Goal: Information Seeking & Learning: Understand process/instructions

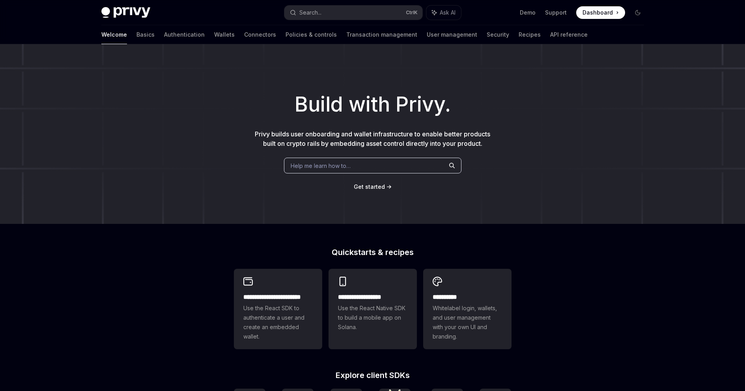
scroll to position [236, 0]
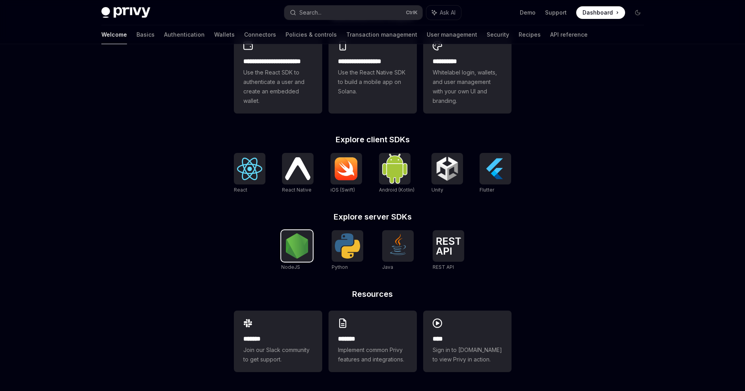
click at [302, 249] on img at bounding box center [296, 245] width 25 height 25
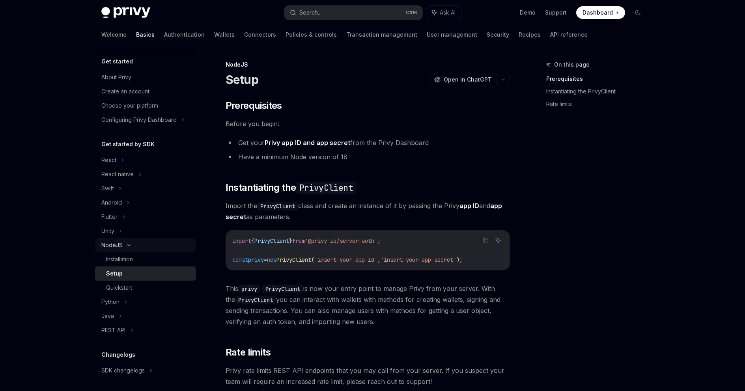
click at [143, 243] on div "NodeJS" at bounding box center [145, 245] width 101 height 14
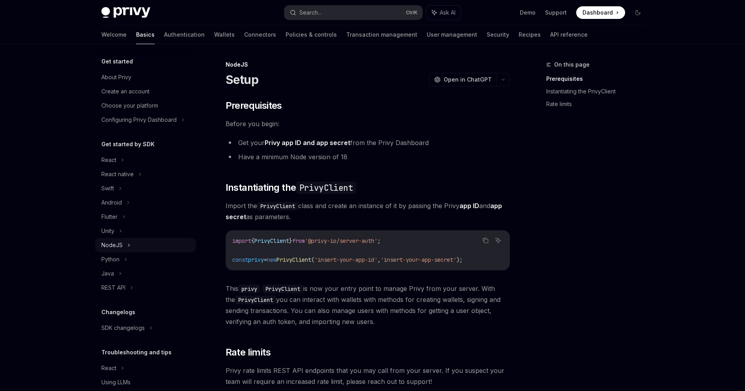
click at [118, 243] on div "NodeJS" at bounding box center [111, 245] width 21 height 9
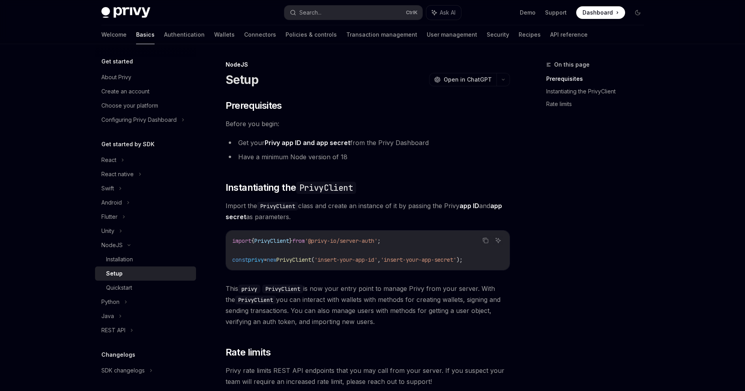
click at [129, 271] on div "Setup" at bounding box center [148, 273] width 85 height 9
click at [136, 289] on div "Quickstart" at bounding box center [148, 287] width 85 height 9
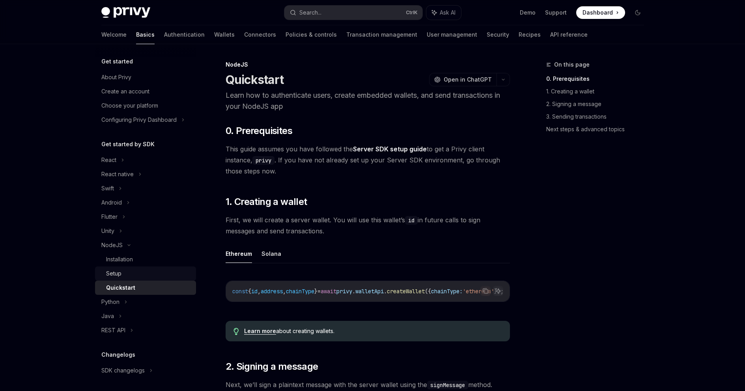
click at [142, 273] on div "Setup" at bounding box center [148, 273] width 85 height 9
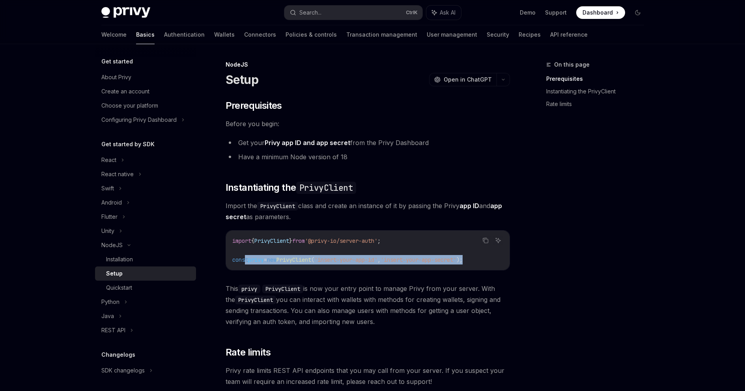
drag, startPoint x: 493, startPoint y: 260, endPoint x: 229, endPoint y: 239, distance: 265.1
click at [229, 239] on div "import { PrivyClient } from '@privy-io/server-auth' ; const privy = new PrivyCl…" at bounding box center [368, 250] width 284 height 39
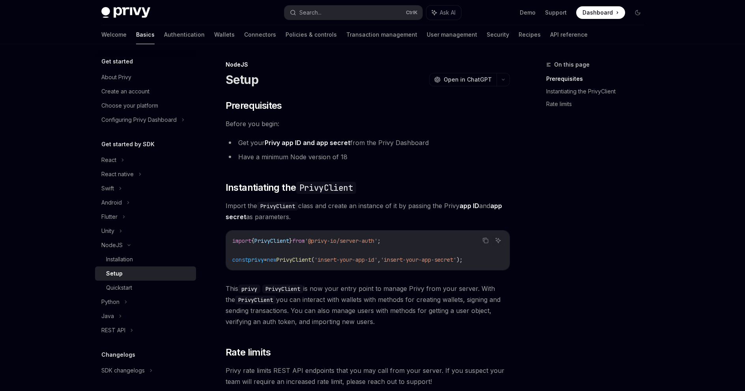
click at [233, 239] on span "import" at bounding box center [241, 240] width 19 height 7
drag, startPoint x: 234, startPoint y: 241, endPoint x: 370, endPoint y: 260, distance: 137.4
click at [370, 260] on code "import { PrivyClient } from '@privy-io/server-auth' ; const privy = new PrivyCl…" at bounding box center [367, 250] width 271 height 28
click at [372, 260] on span "'insert-your-app-id'" at bounding box center [345, 259] width 63 height 7
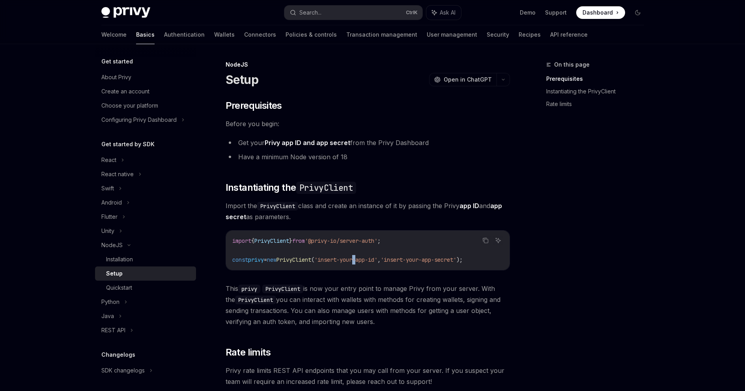
click at [372, 260] on span "'insert-your-app-id'" at bounding box center [345, 259] width 63 height 7
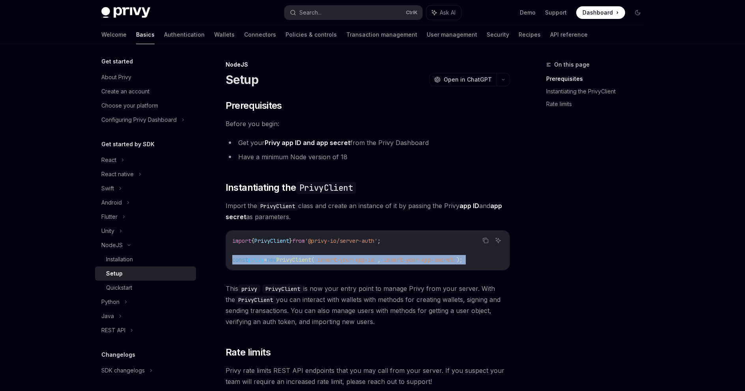
click at [372, 260] on span "'insert-your-app-id'" at bounding box center [345, 259] width 63 height 7
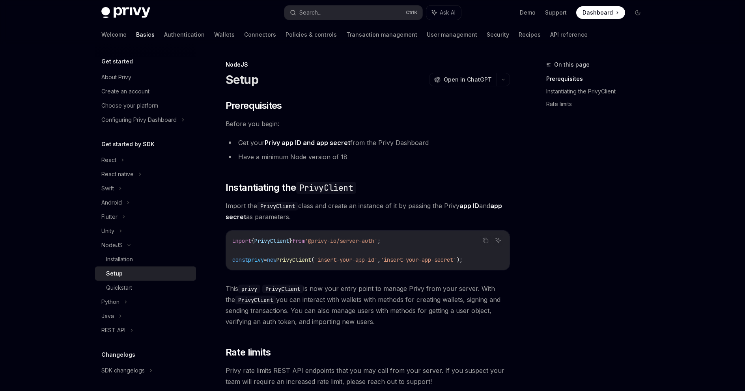
click at [331, 273] on div "​ Prerequisites Before you begin: Get your Privy app ID and app secret from the…" at bounding box center [368, 257] width 284 height 316
click at [131, 163] on div "React" at bounding box center [145, 160] width 101 height 14
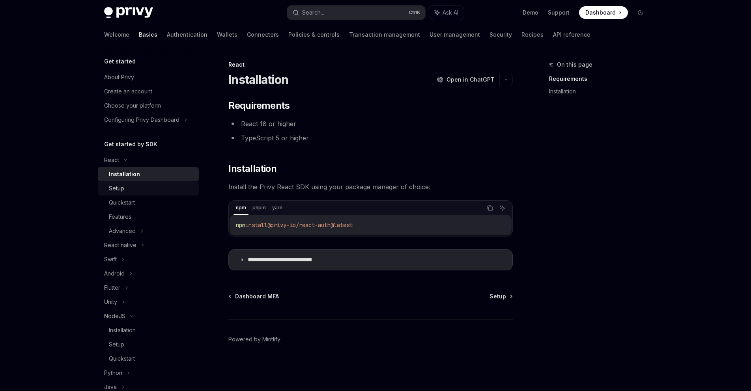
click at [142, 189] on div "Setup" at bounding box center [151, 188] width 85 height 9
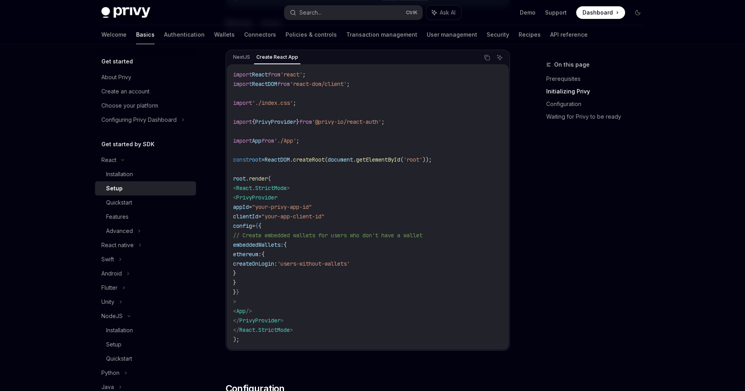
scroll to position [293, 0]
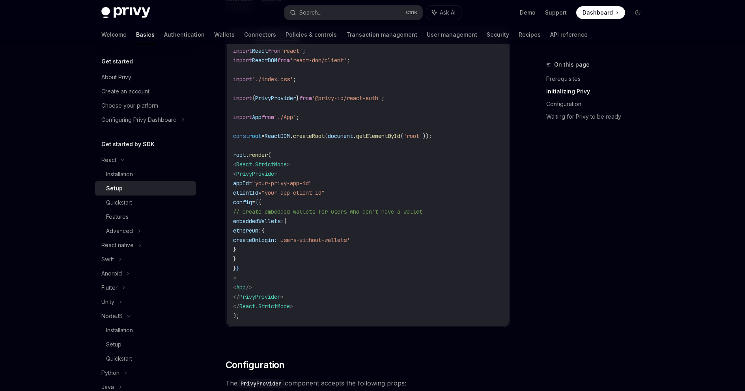
click at [338, 243] on span "'users-without-wallets'" at bounding box center [313, 240] width 73 height 7
click at [295, 291] on code "import React from 'react' ; import ReactDOM from 'react-dom/client' ; import '.…" at bounding box center [367, 183] width 269 height 275
click at [121, 285] on div "Flutter" at bounding box center [145, 288] width 101 height 14
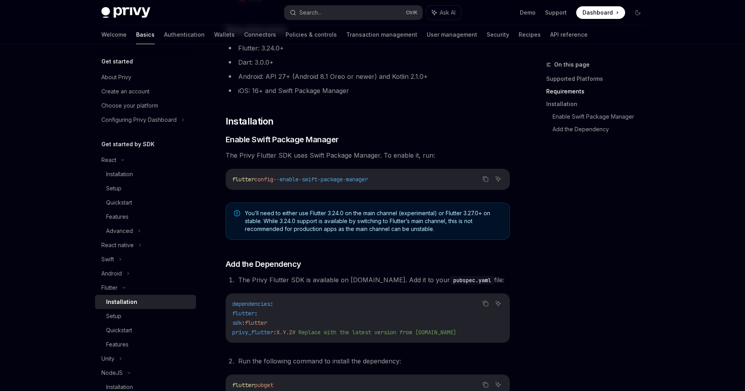
scroll to position [158, 0]
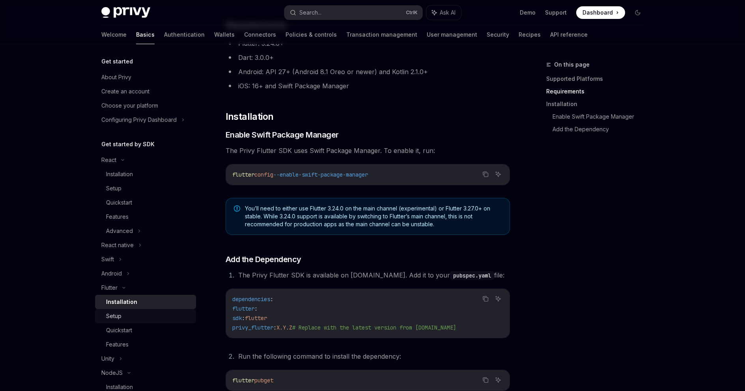
click at [126, 317] on div "Setup" at bounding box center [148, 316] width 85 height 9
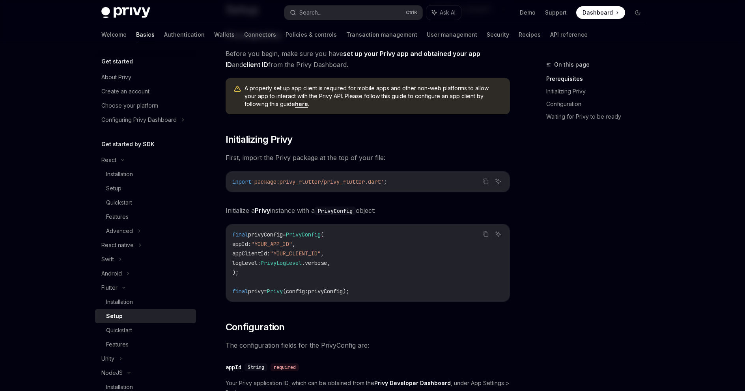
scroll to position [158, 0]
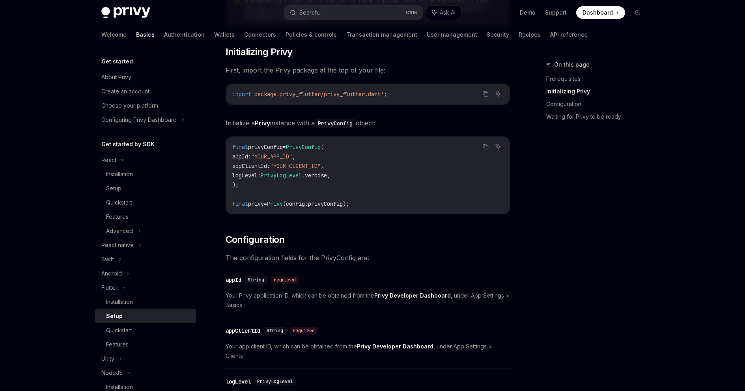
drag, startPoint x: 376, startPoint y: 202, endPoint x: 237, endPoint y: 144, distance: 151.2
click at [233, 142] on div "final privyConfig = PrivyConfig ( appId : "YOUR_APP_ID" , appClientId : "YOUR_C…" at bounding box center [368, 175] width 284 height 77
click at [243, 146] on span "final" at bounding box center [240, 147] width 16 height 7
drag, startPoint x: 232, startPoint y: 146, endPoint x: 364, endPoint y: 189, distance: 139.3
click at [358, 187] on code "final privyConfig = PrivyConfig ( appId : "YOUR_APP_ID" , appClientId : "YOUR_C…" at bounding box center [367, 175] width 271 height 66
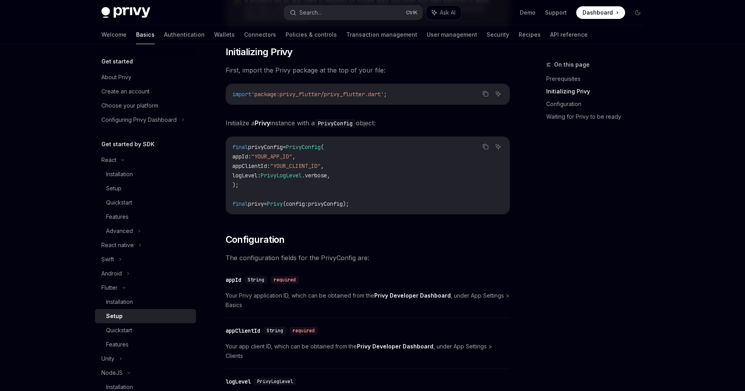
click at [393, 195] on code "final privyConfig = PrivyConfig ( appId : "YOUR_APP_ID" , appClientId : "YOUR_C…" at bounding box center [367, 175] width 271 height 66
drag, startPoint x: 382, startPoint y: 202, endPoint x: 225, endPoint y: 154, distance: 163.8
click at [226, 154] on div "Copy Ask AI final privyConfig = PrivyConfig ( appId : "YOUR_APP_ID" , appClient…" at bounding box center [368, 175] width 284 height 78
click at [298, 167] on span ""YOUR_CLIENT_ID"" at bounding box center [295, 165] width 50 height 7
click at [135, 186] on div "Setup" at bounding box center [148, 188] width 85 height 9
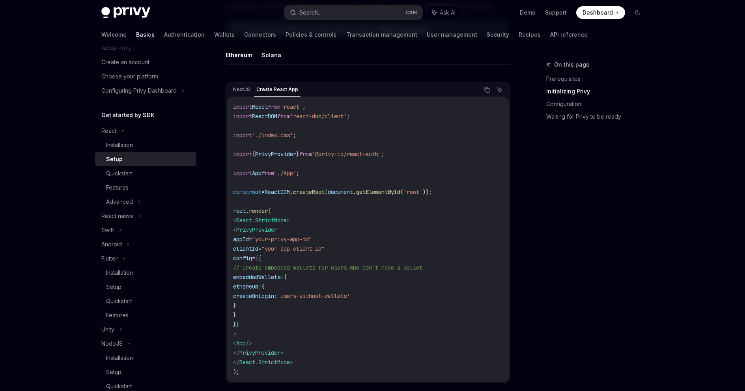
scroll to position [118, 0]
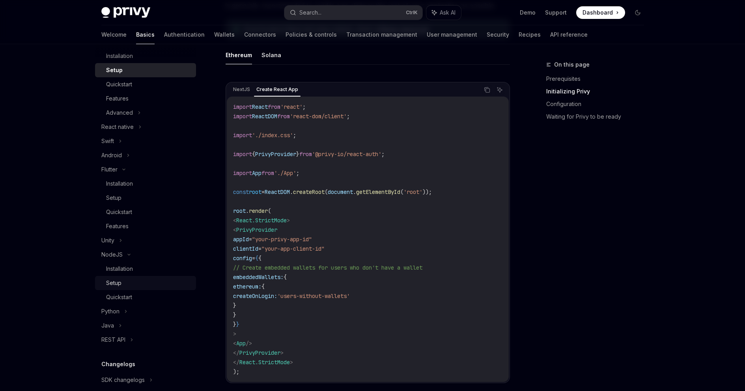
click at [152, 282] on div "Setup" at bounding box center [148, 282] width 85 height 9
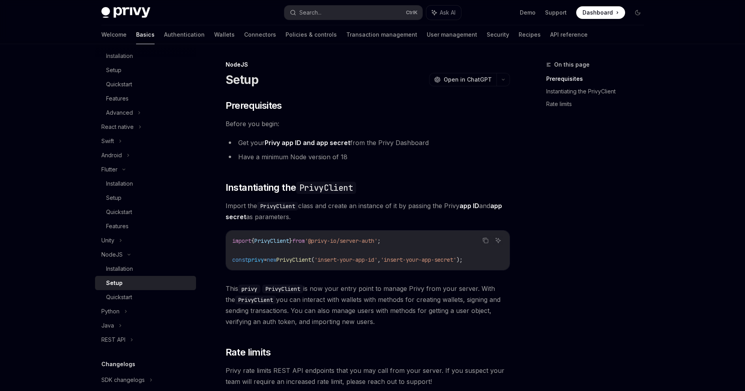
click at [414, 261] on span "'insert-your-app-secret'" at bounding box center [419, 259] width 76 height 7
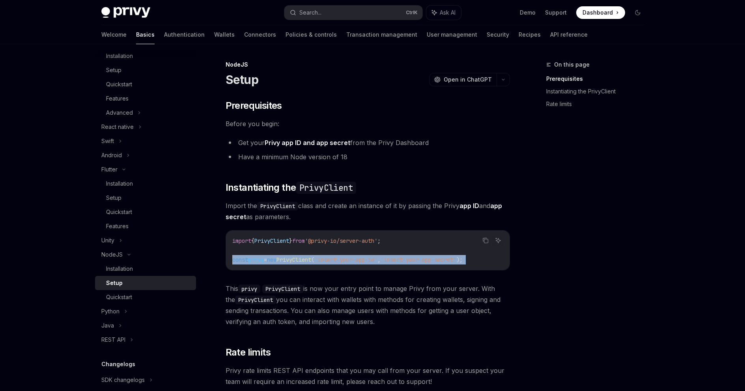
click at [414, 261] on span "'insert-your-app-secret'" at bounding box center [419, 259] width 76 height 7
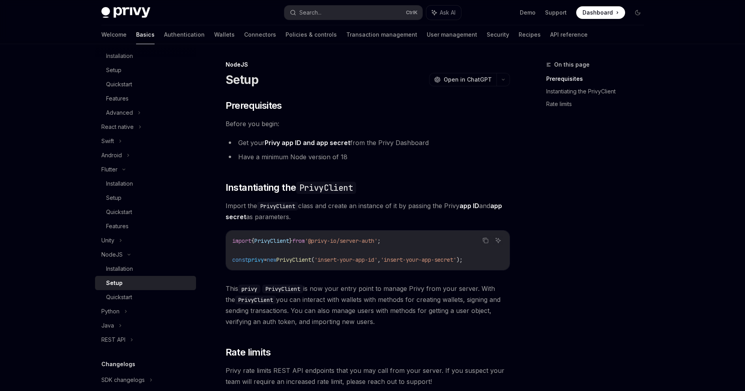
click at [344, 281] on div "​ Prerequisites Before you begin: Get your Privy app ID and app secret from the…" at bounding box center [368, 257] width 284 height 316
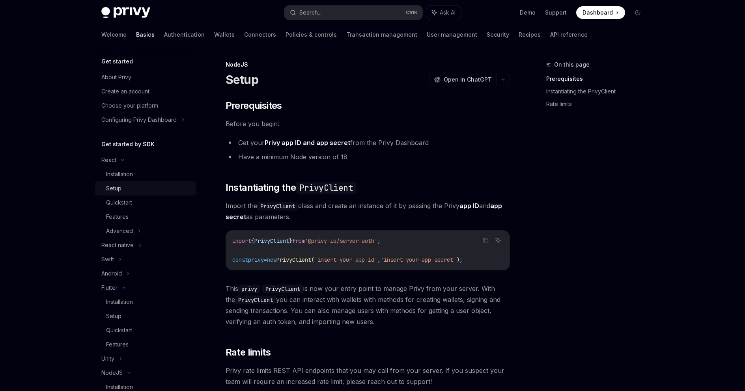
click at [151, 187] on div "Setup" at bounding box center [148, 188] width 85 height 9
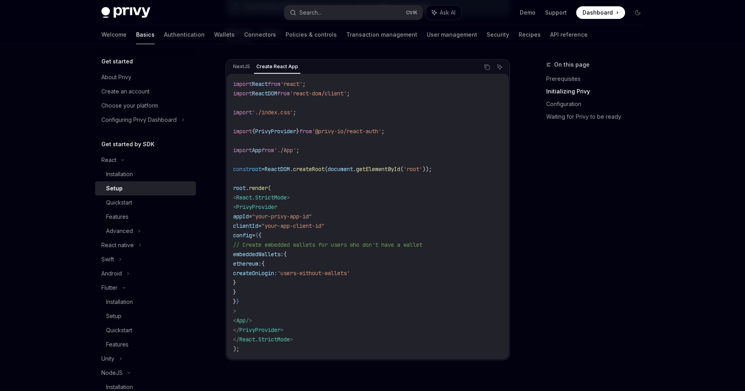
scroll to position [276, 0]
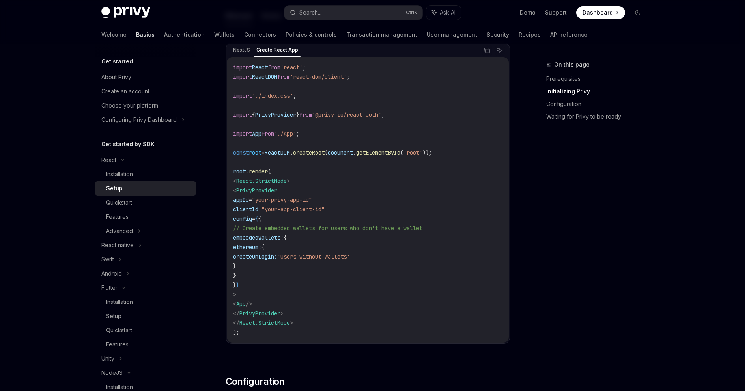
click at [113, 18] on img at bounding box center [125, 12] width 49 height 11
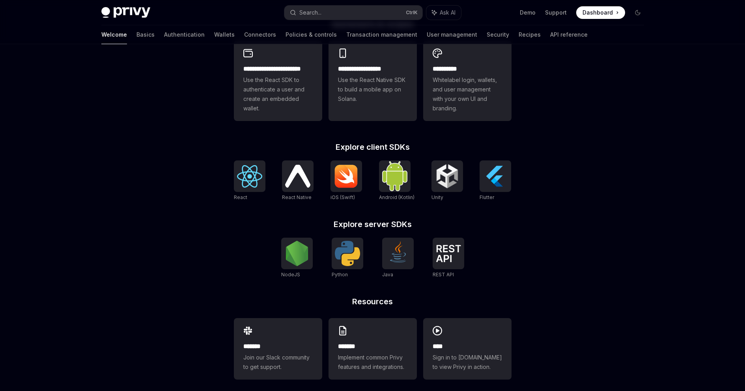
scroll to position [236, 0]
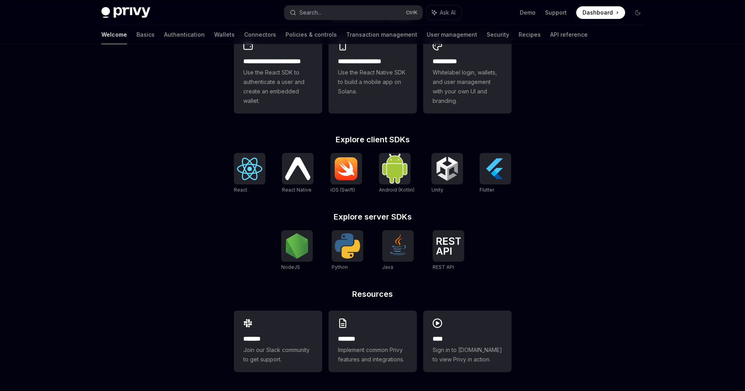
click at [163, 179] on div "**********" at bounding box center [372, 99] width 745 height 583
click at [579, 195] on div "**********" at bounding box center [372, 99] width 745 height 583
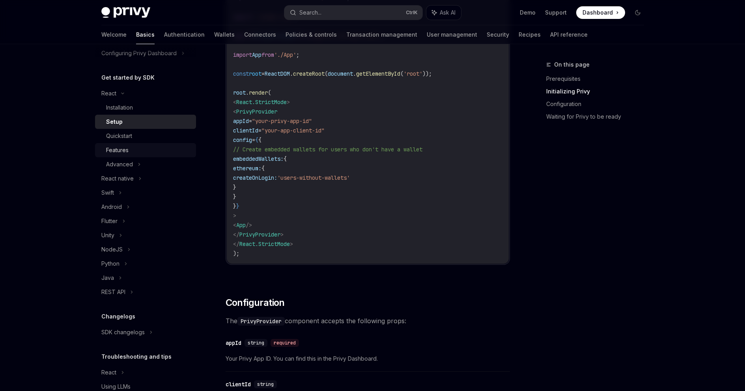
scroll to position [79, 0]
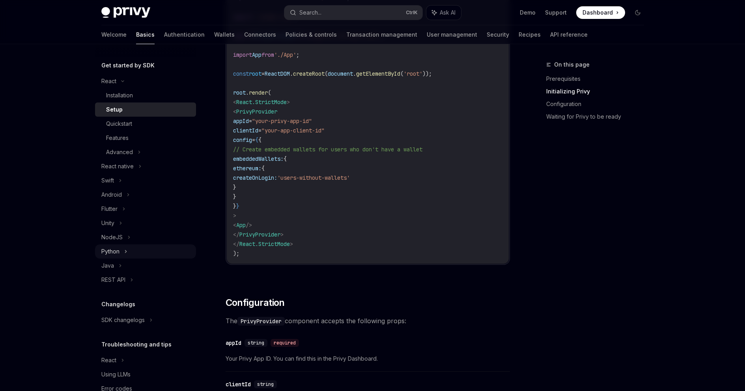
click at [143, 250] on div "Python" at bounding box center [145, 252] width 101 height 14
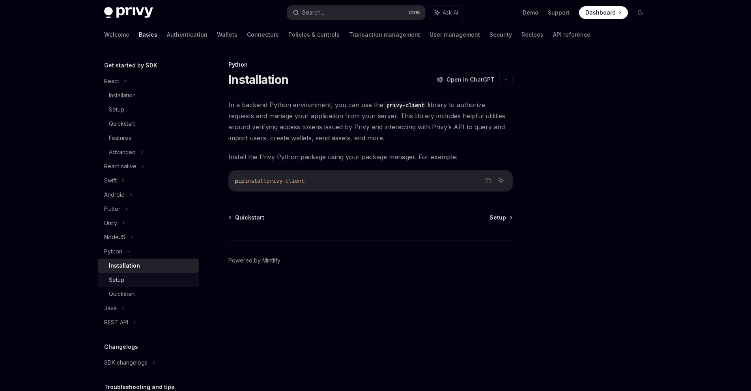
click at [142, 284] on div "Setup" at bounding box center [151, 279] width 85 height 9
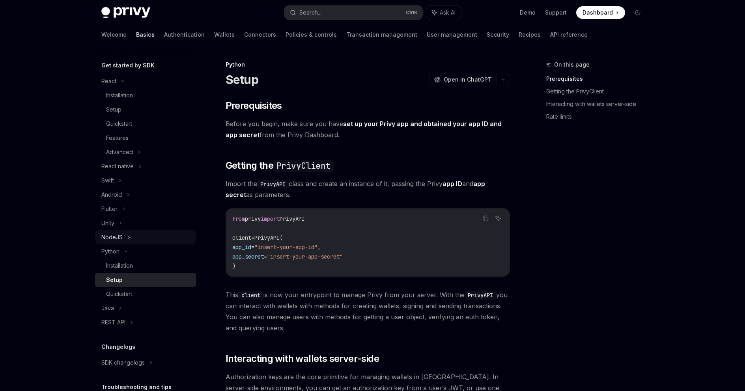
click at [134, 237] on div "NodeJS" at bounding box center [145, 237] width 101 height 14
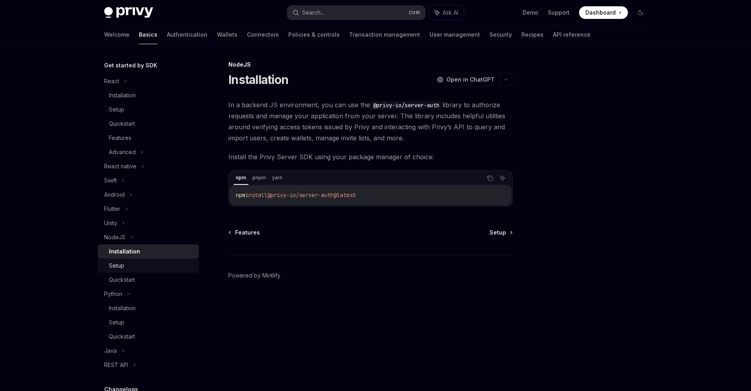
click at [144, 264] on div "Setup" at bounding box center [151, 265] width 85 height 9
type textarea "*"
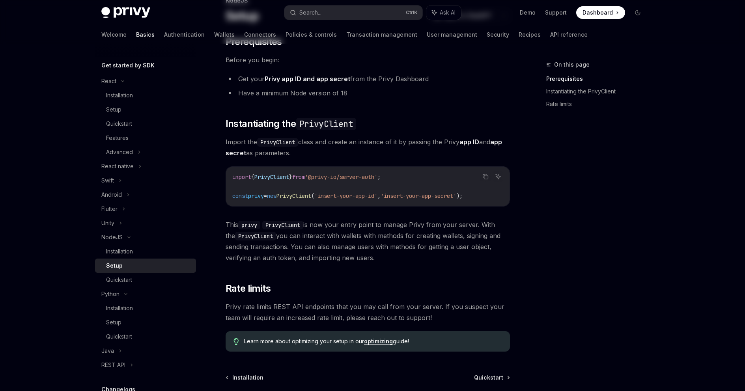
scroll to position [79, 0]
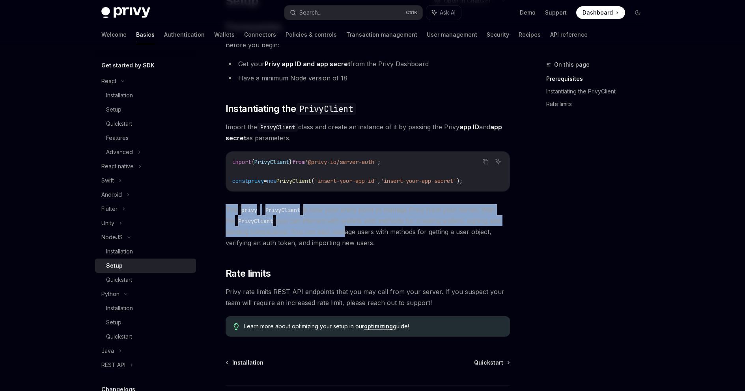
drag, startPoint x: 223, startPoint y: 206, endPoint x: 376, endPoint y: 243, distance: 157.7
click at [377, 243] on div "NodeJS Setup OpenAI Open in ChatGPT OpenAI Open in ChatGPT ​ Prerequisites Befo…" at bounding box center [293, 217] width 435 height 473
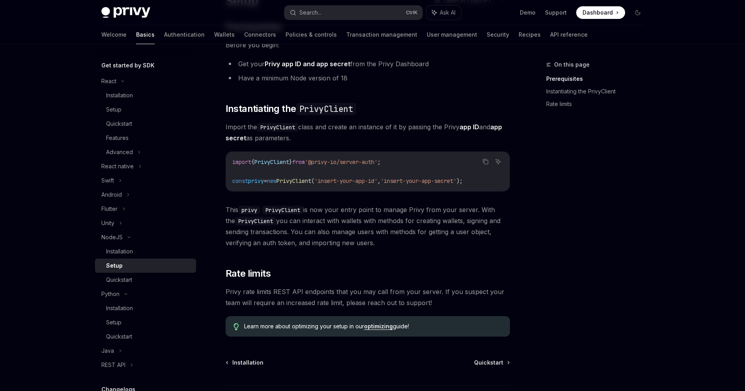
drag, startPoint x: 376, startPoint y: 243, endPoint x: 372, endPoint y: 242, distance: 4.0
click at [376, 243] on span "This privy PrivyClient is now your entry point to manage Privy from your server…" at bounding box center [368, 226] width 284 height 44
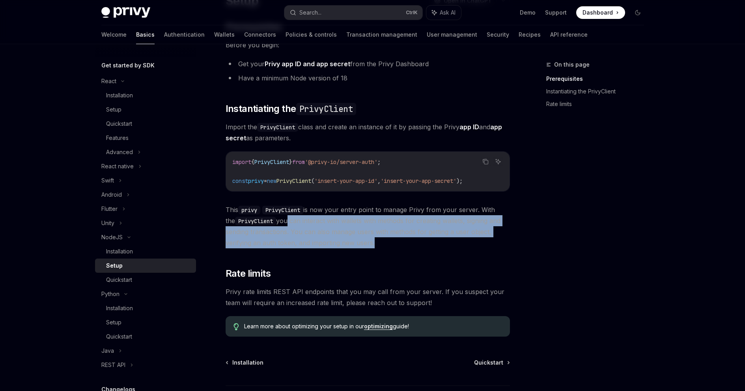
drag, startPoint x: 372, startPoint y: 242, endPoint x: 224, endPoint y: 206, distance: 151.8
click at [224, 206] on div "NodeJS Setup OpenAI Open in ChatGPT OpenAI Open in ChatGPT ​ Prerequisites Befo…" at bounding box center [293, 217] width 435 height 473
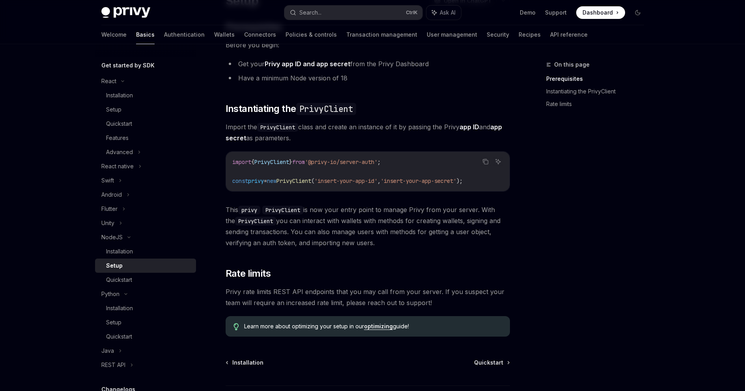
click at [224, 206] on div "NodeJS Setup OpenAI Open in ChatGPT OpenAI Open in ChatGPT ​ Prerequisites Befo…" at bounding box center [293, 217] width 435 height 473
click at [228, 210] on span "This privy PrivyClient is now your entry point to manage Privy from your server…" at bounding box center [368, 226] width 284 height 44
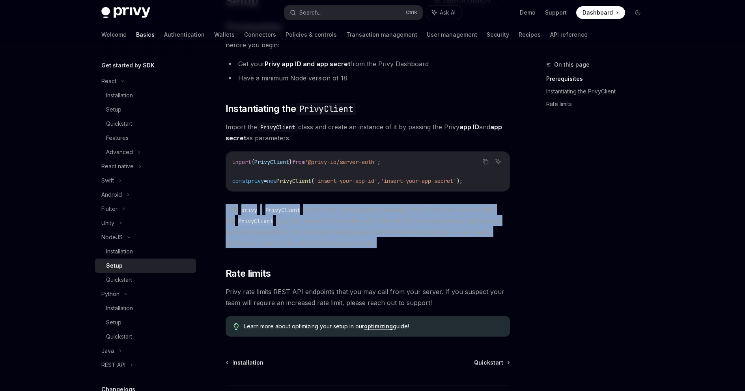
click at [228, 210] on span "This privy PrivyClient is now your entry point to manage Privy from your server…" at bounding box center [368, 226] width 284 height 44
copy div "This privy PrivyClient is now your entry point to manage Privy from your server…"
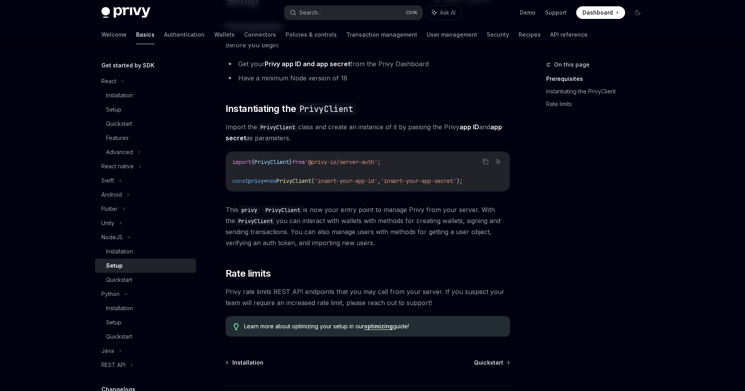
drag, startPoint x: 591, startPoint y: 135, endPoint x: 586, endPoint y: 136, distance: 5.6
click at [592, 135] on div "On this page Prerequisites Instantiating the PrivyClient Rate limits" at bounding box center [590, 225] width 120 height 331
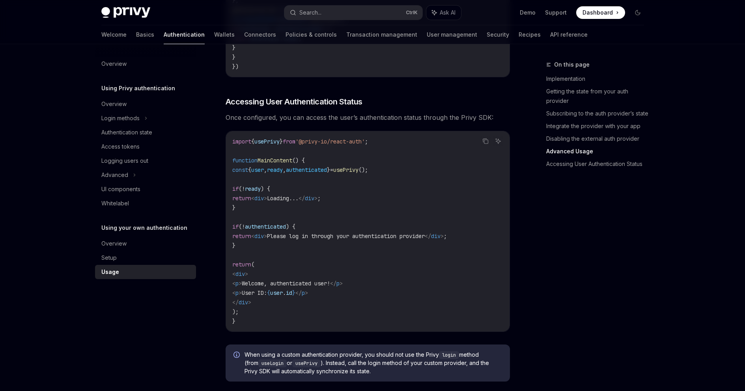
scroll to position [1538, 0]
